Goal: Information Seeking & Learning: Learn about a topic

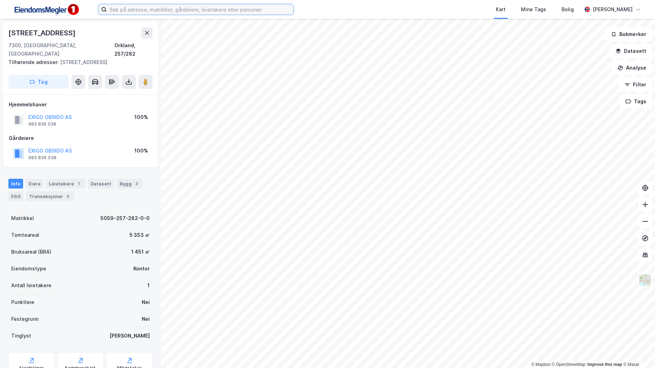
click at [211, 10] on input at bounding box center [200, 9] width 187 height 10
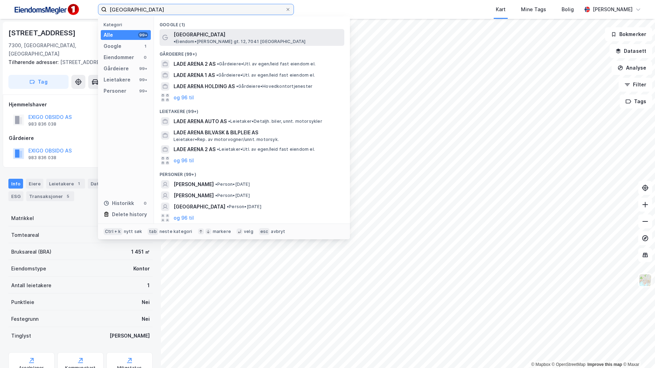
type input "[GEOGRAPHIC_DATA]"
click at [219, 39] on span "• Eiendom • [PERSON_NAME] gt. 12, 7041 [GEOGRAPHIC_DATA]" at bounding box center [239, 42] width 132 height 6
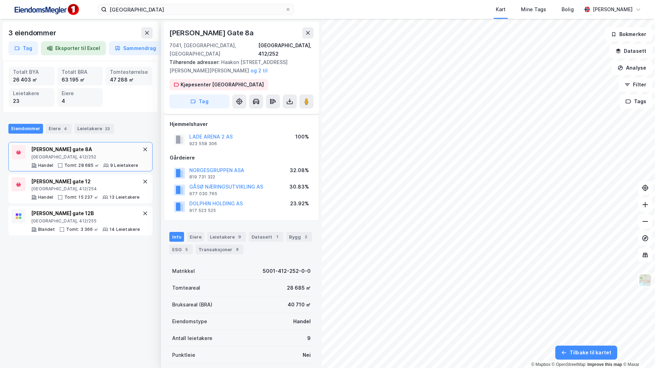
scroll to position [119, 0]
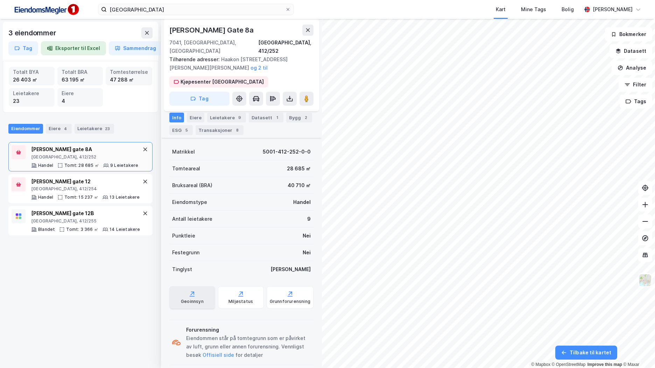
click at [200, 299] on div "Geoinnsyn" at bounding box center [192, 302] width 23 height 6
